Goal: Task Accomplishment & Management: Use online tool/utility

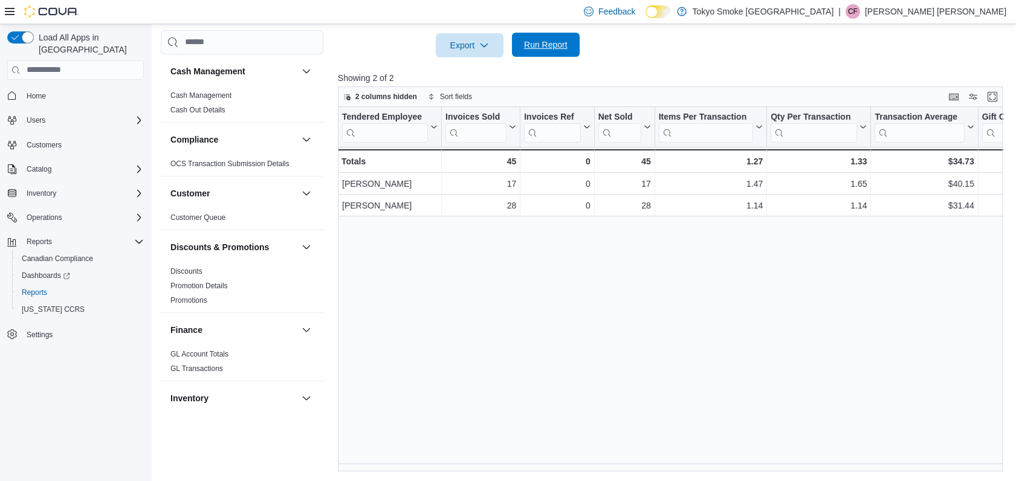
scroll to position [745, 0]
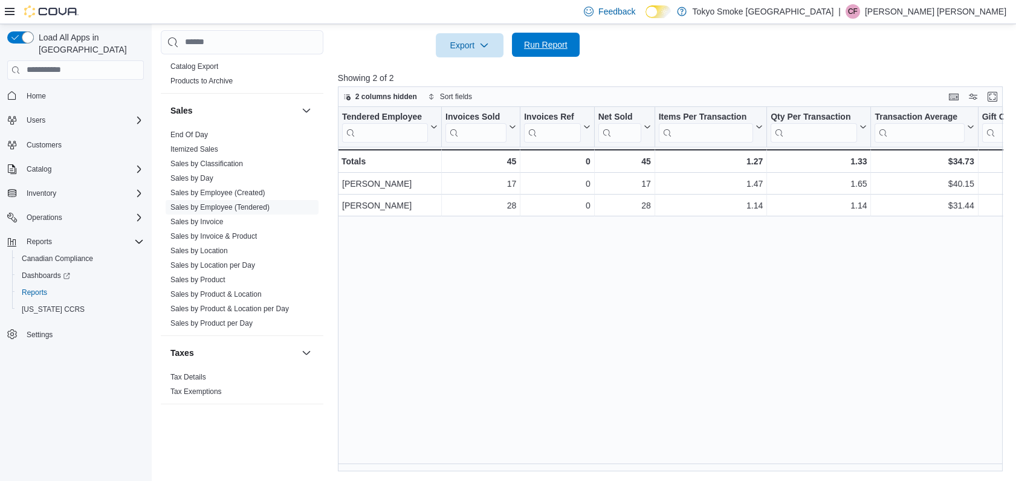
click at [546, 36] on span "Run Report" at bounding box center [545, 45] width 53 height 24
drag, startPoint x: 765, startPoint y: 116, endPoint x: 713, endPoint y: 128, distance: 53.8
click at [713, 128] on div at bounding box center [713, 127] width 10 height 40
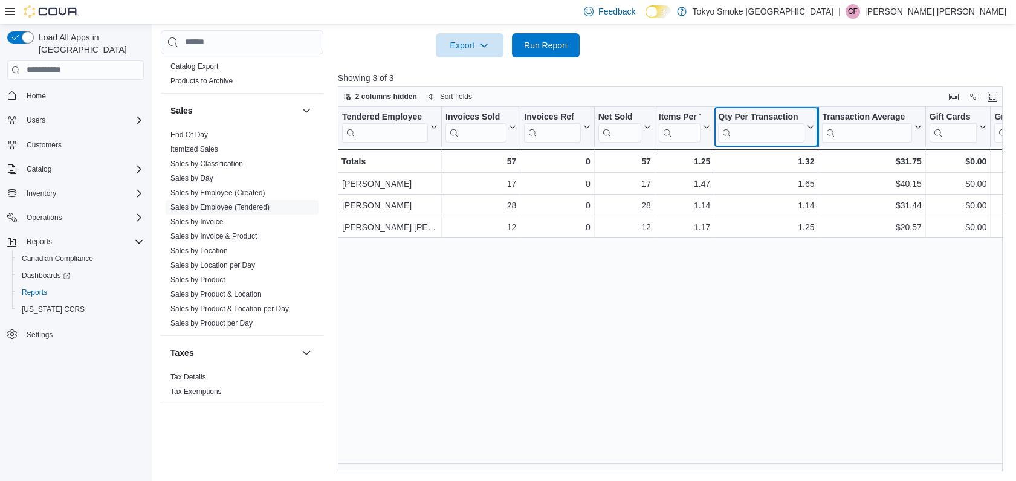
click at [812, 121] on div "Qty Per Transaction Click to view column header actions" at bounding box center [766, 127] width 104 height 40
drag, startPoint x: 815, startPoint y: 117, endPoint x: 772, endPoint y: 126, distance: 44.5
click at [772, 126] on div at bounding box center [771, 127] width 10 height 40
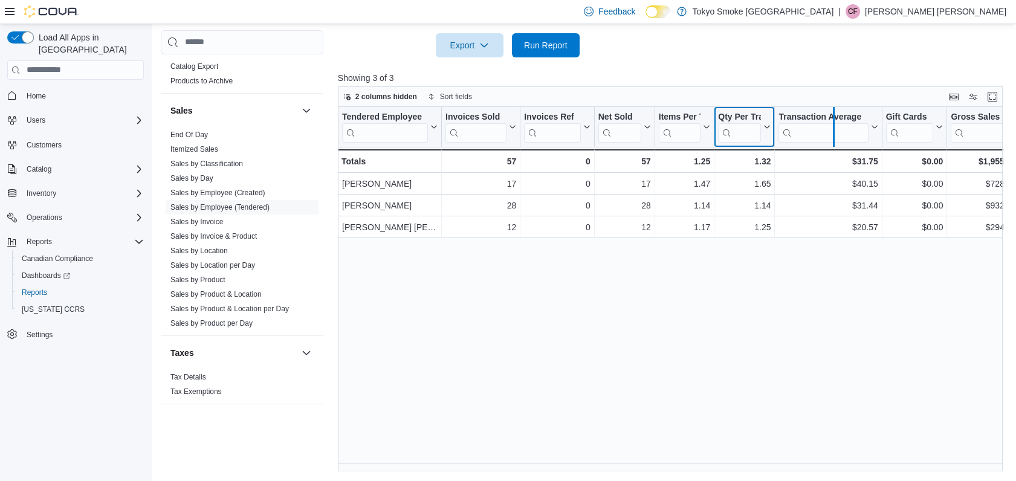
drag, startPoint x: 879, startPoint y: 116, endPoint x: 830, endPoint y: 126, distance: 50.0
click at [830, 126] on div at bounding box center [833, 127] width 10 height 40
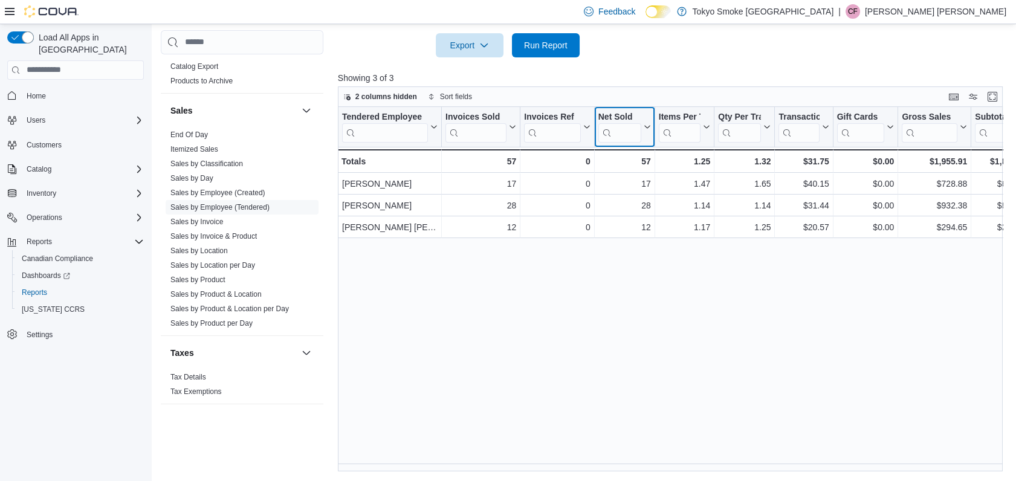
click at [599, 116] on div "Net Sold" at bounding box center [619, 116] width 43 height 11
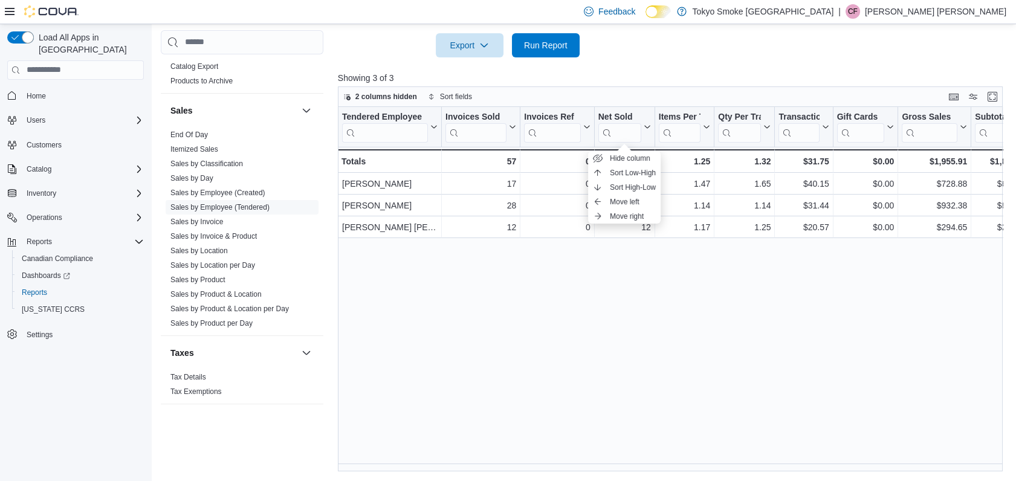
drag, startPoint x: 595, startPoint y: 114, endPoint x: 568, endPoint y: 106, distance: 27.6
click at [568, 106] on div "2 columns hidden Sort fields Tendered Employee Click to view column header acti…" at bounding box center [670, 278] width 665 height 385
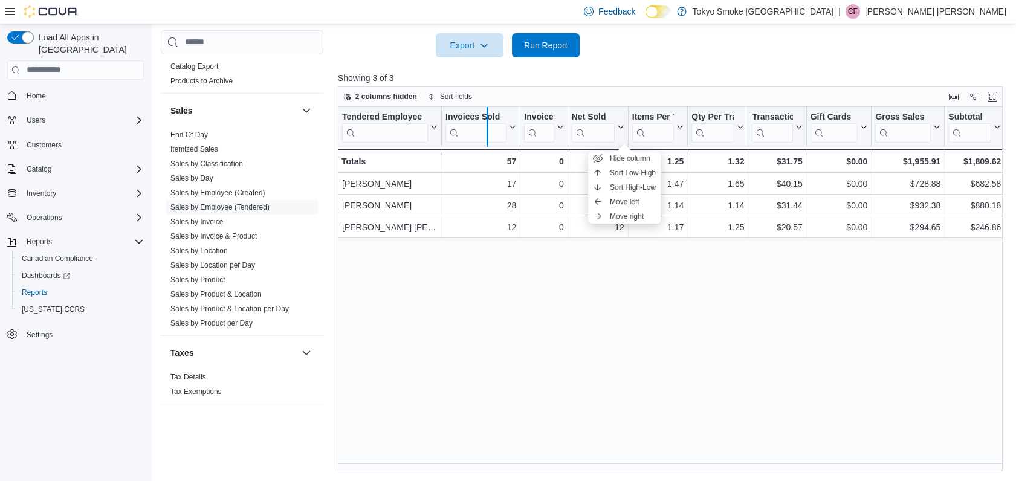
drag, startPoint x: 516, startPoint y: 116, endPoint x: 486, endPoint y: 124, distance: 31.2
click at [486, 124] on div at bounding box center [487, 127] width 10 height 40
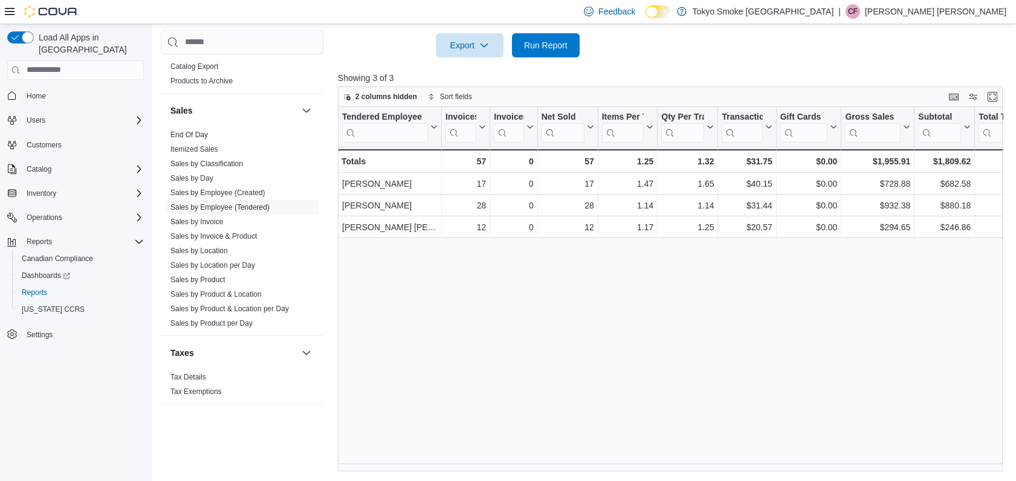
click at [606, 349] on div "Tendered Employee Click to view column header actions Invoices Sold Click to vi…" at bounding box center [674, 289] width 672 height 364
click at [560, 53] on span "Run Report" at bounding box center [545, 45] width 53 height 24
click at [542, 37] on span "Run Report" at bounding box center [545, 45] width 53 height 24
click at [561, 56] on span "Run Report" at bounding box center [545, 45] width 53 height 24
